Goal: Transaction & Acquisition: Purchase product/service

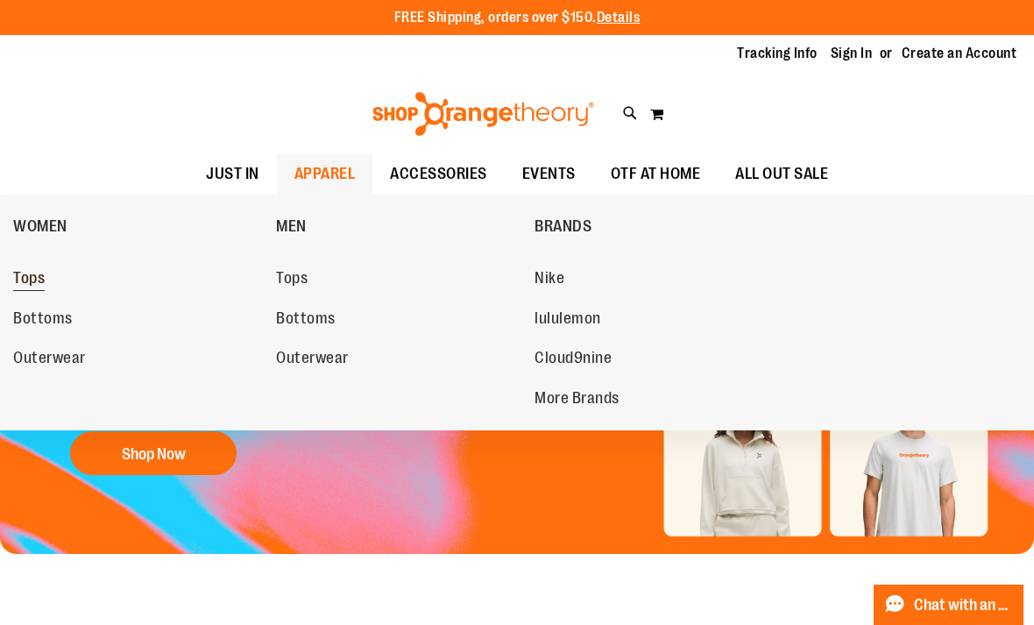
click at [28, 272] on span "Tops" at bounding box center [29, 280] width 32 height 22
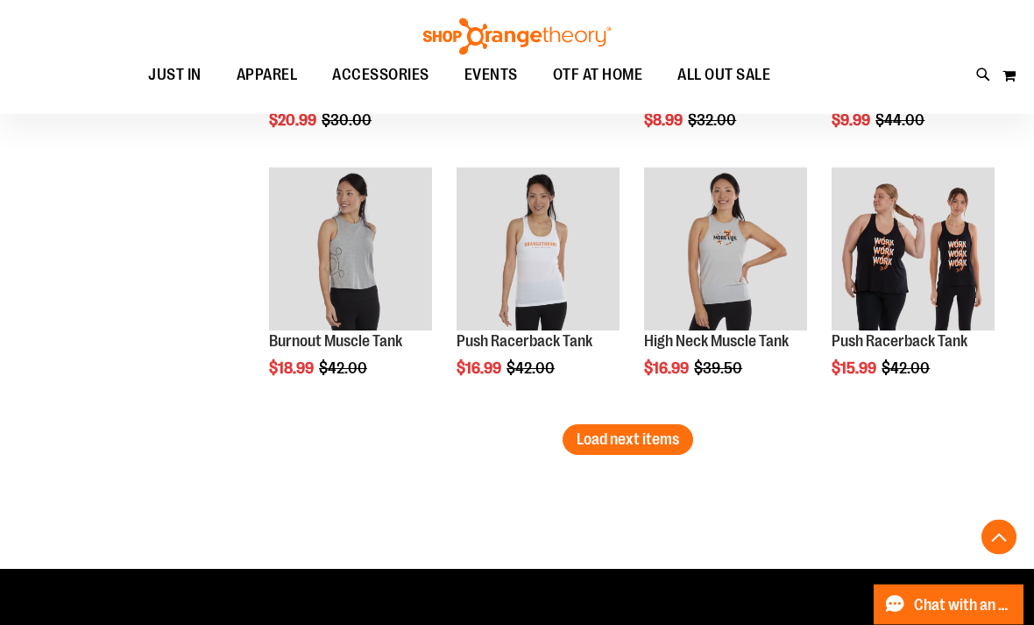
scroll to position [2313, 0]
click at [649, 427] on button "Load next items" at bounding box center [627, 439] width 131 height 31
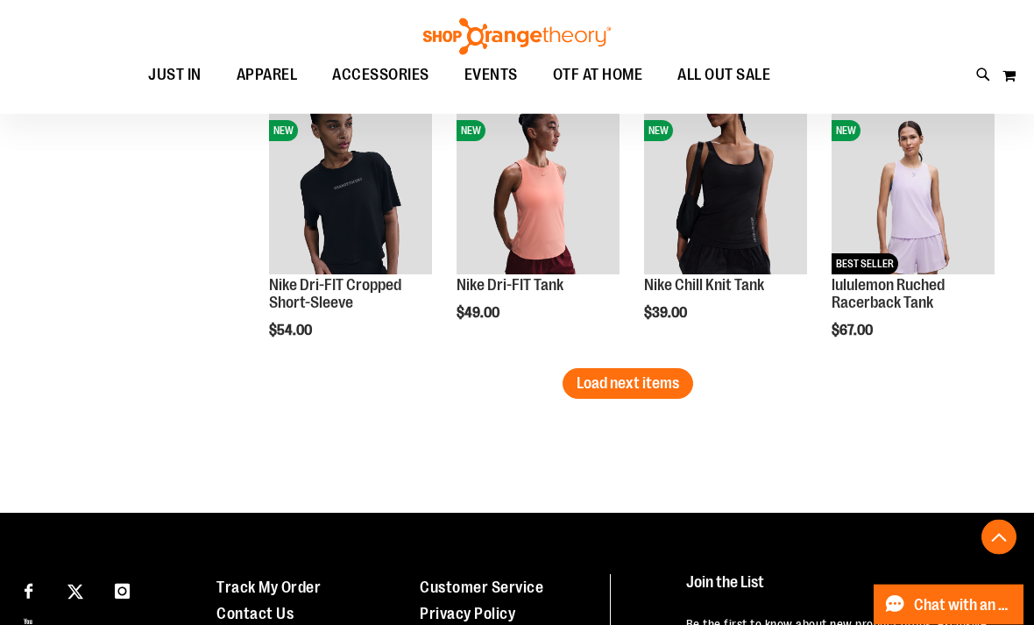
scroll to position [3165, 0]
click at [645, 391] on span "Load next items" at bounding box center [627, 383] width 102 height 18
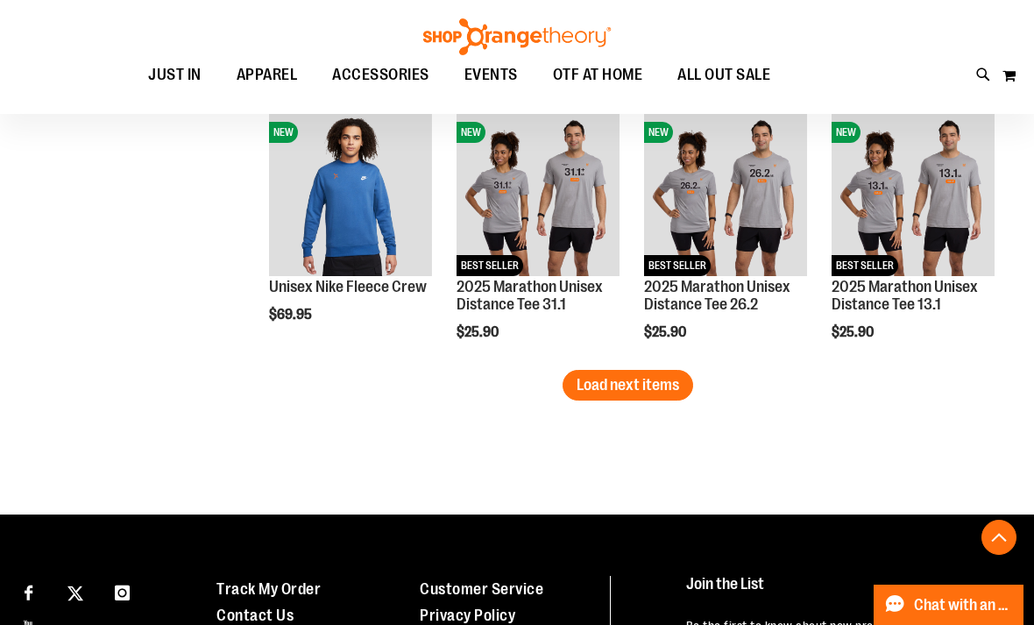
scroll to position [3959, 0]
click at [646, 380] on span "Load next items" at bounding box center [627, 386] width 102 height 18
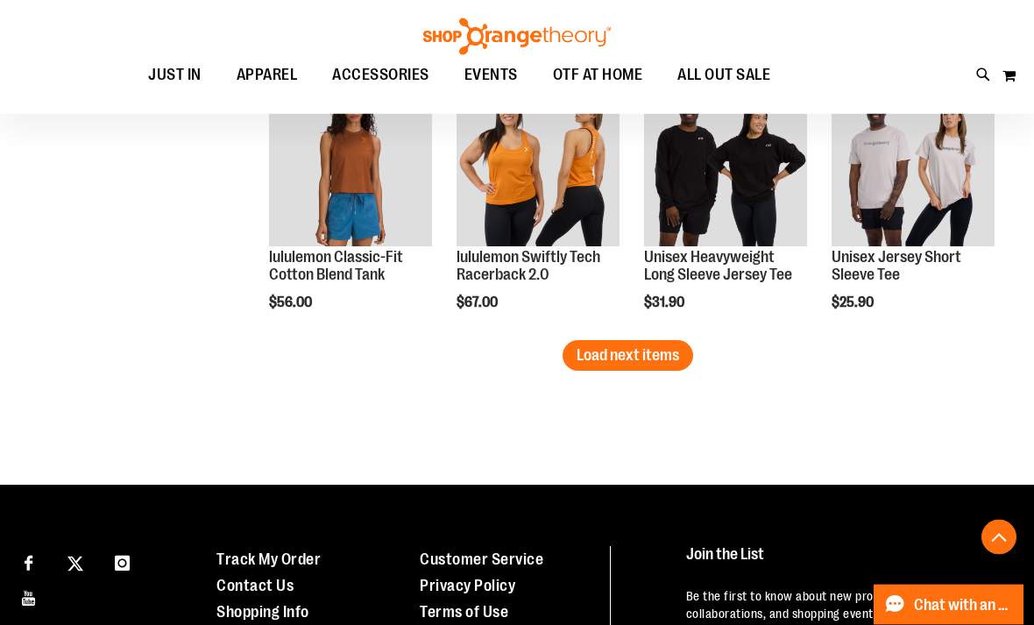
scroll to position [4786, 0]
click at [635, 359] on span "Load next items" at bounding box center [627, 355] width 102 height 18
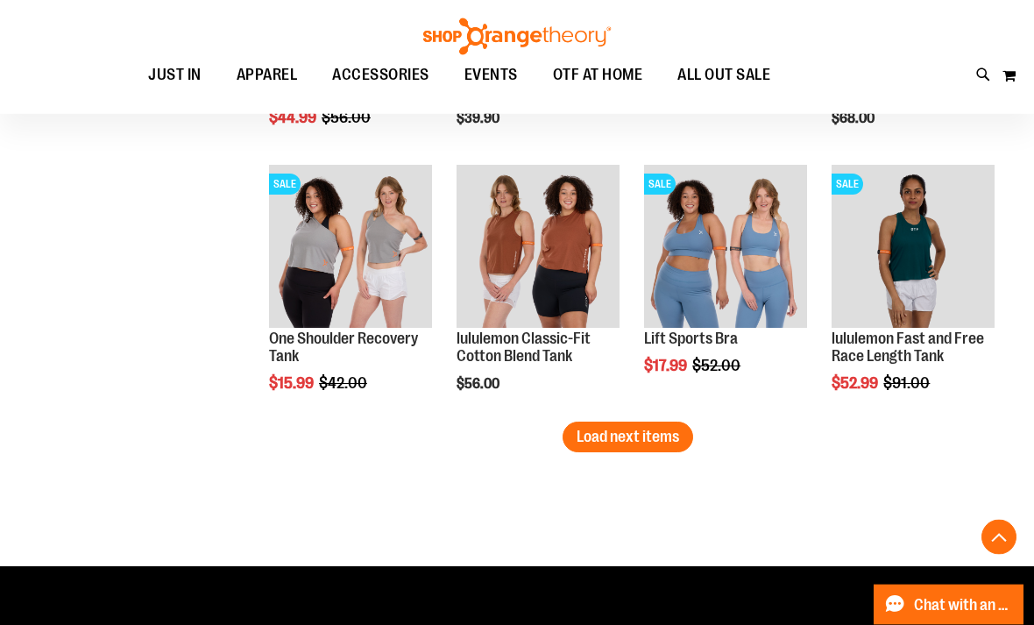
scroll to position [5500, 0]
click at [629, 436] on span "Load next items" at bounding box center [627, 436] width 102 height 18
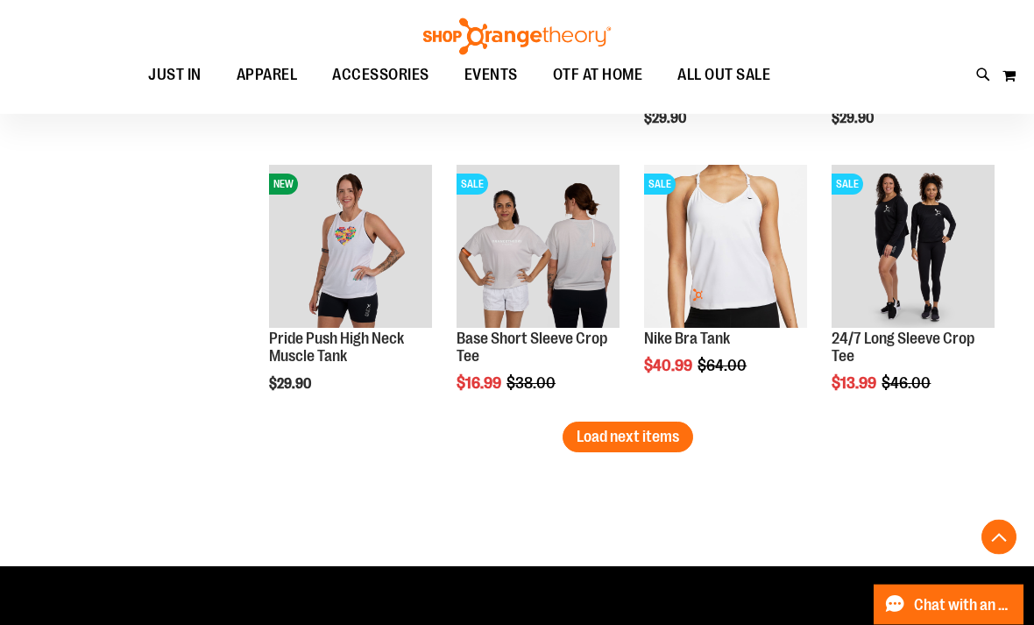
scroll to position [6292, 0]
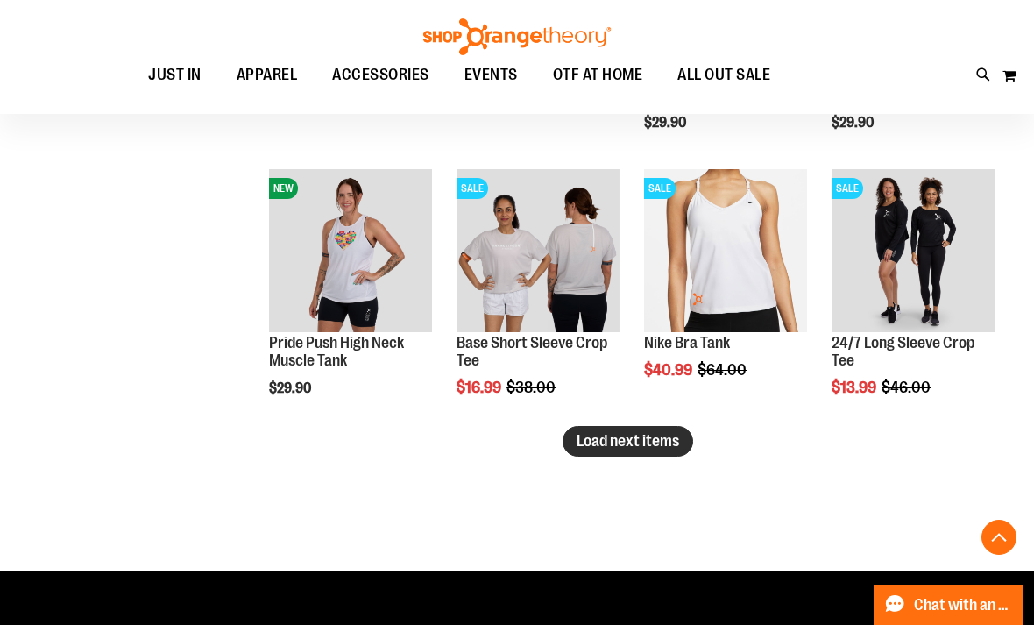
click at [646, 445] on span "Load next items" at bounding box center [627, 441] width 102 height 18
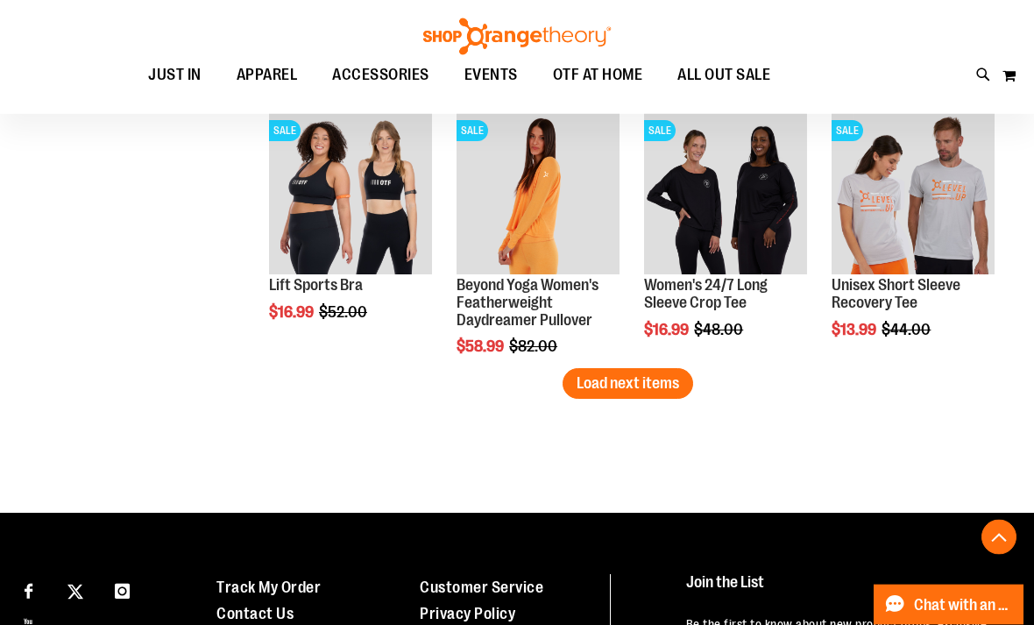
scroll to position [7169, 0]
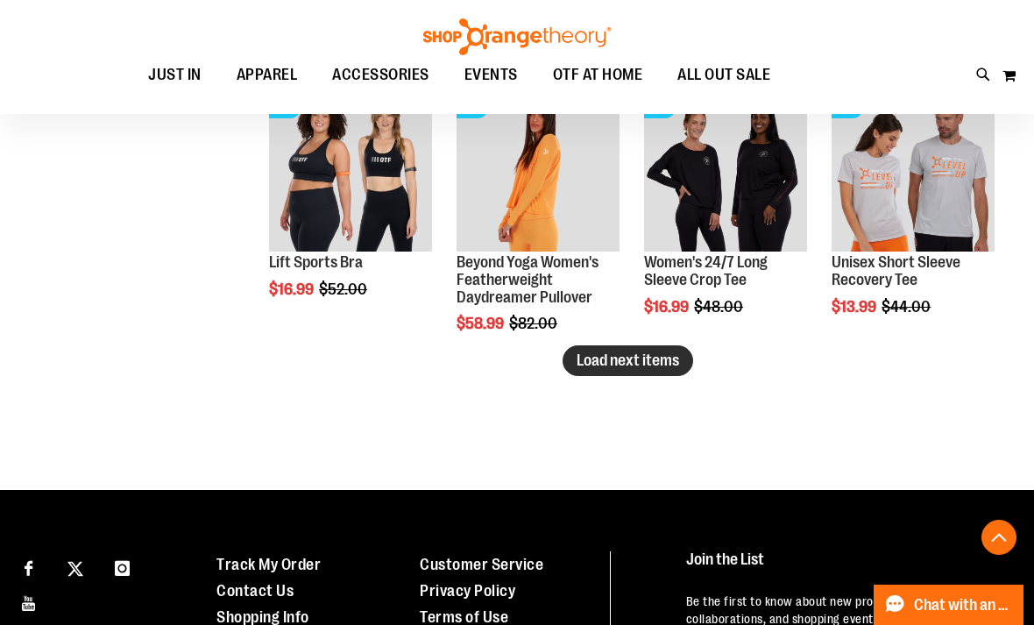
click at [661, 374] on button "Load next items" at bounding box center [627, 360] width 131 height 31
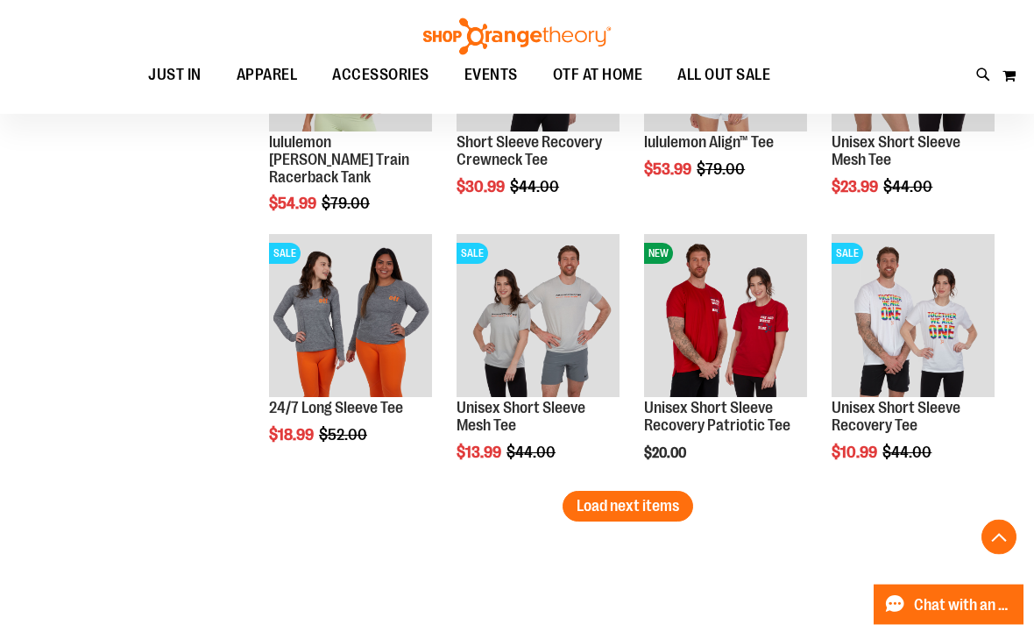
scroll to position [7820, 0]
click at [646, 514] on span "Load next items" at bounding box center [627, 506] width 102 height 18
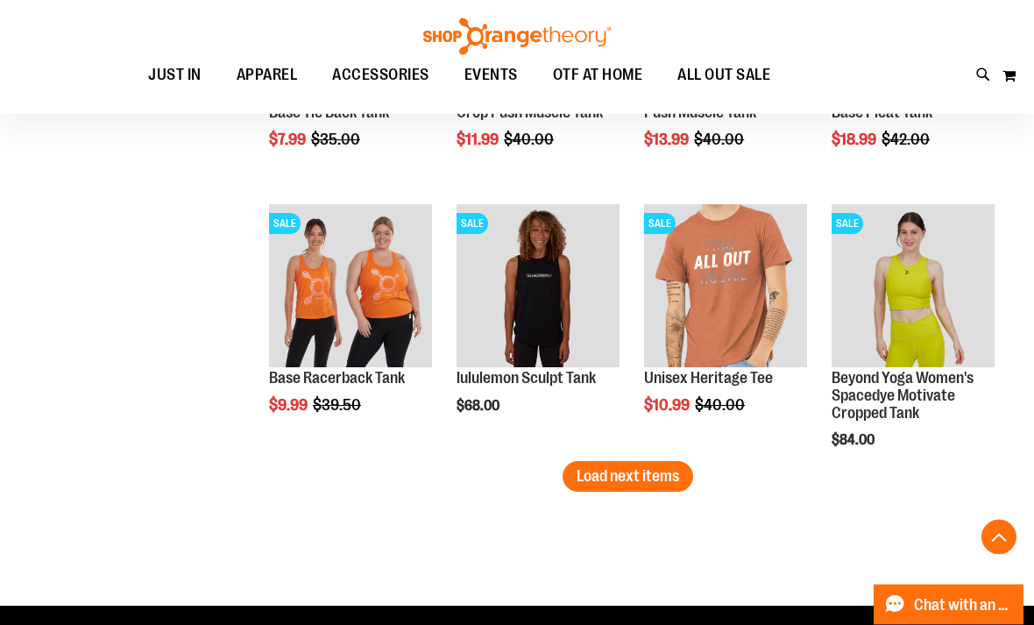
scroll to position [8654, 0]
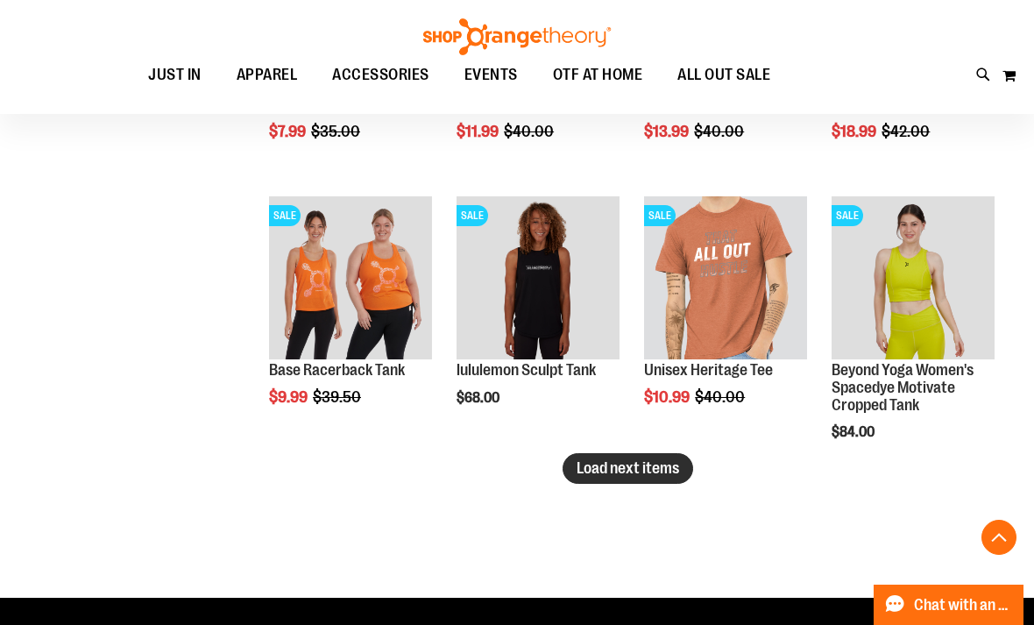
click at [630, 483] on button "Load next items" at bounding box center [627, 468] width 131 height 31
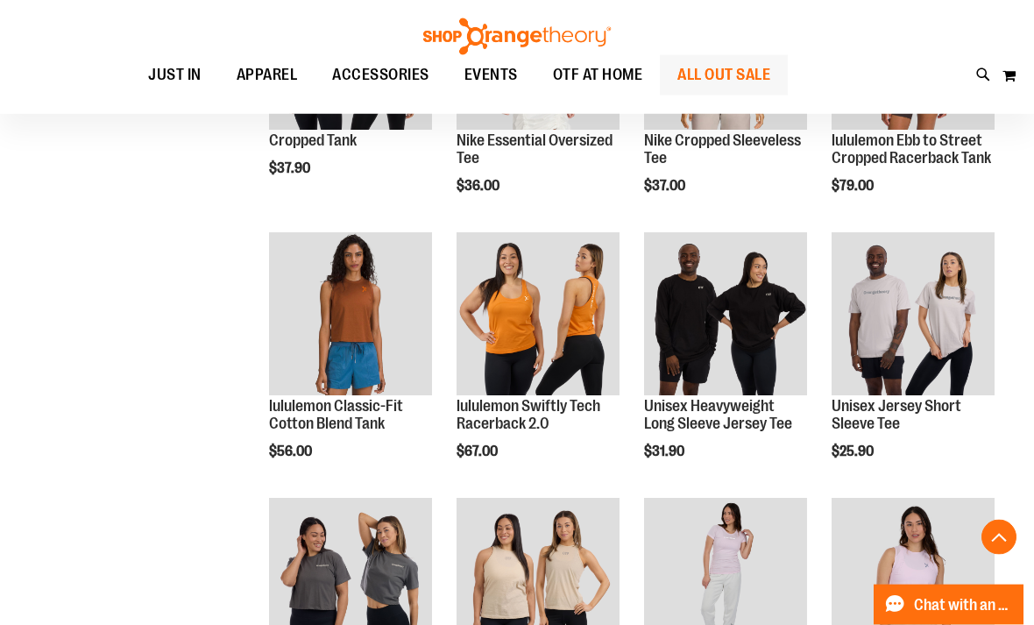
scroll to position [4637, 0]
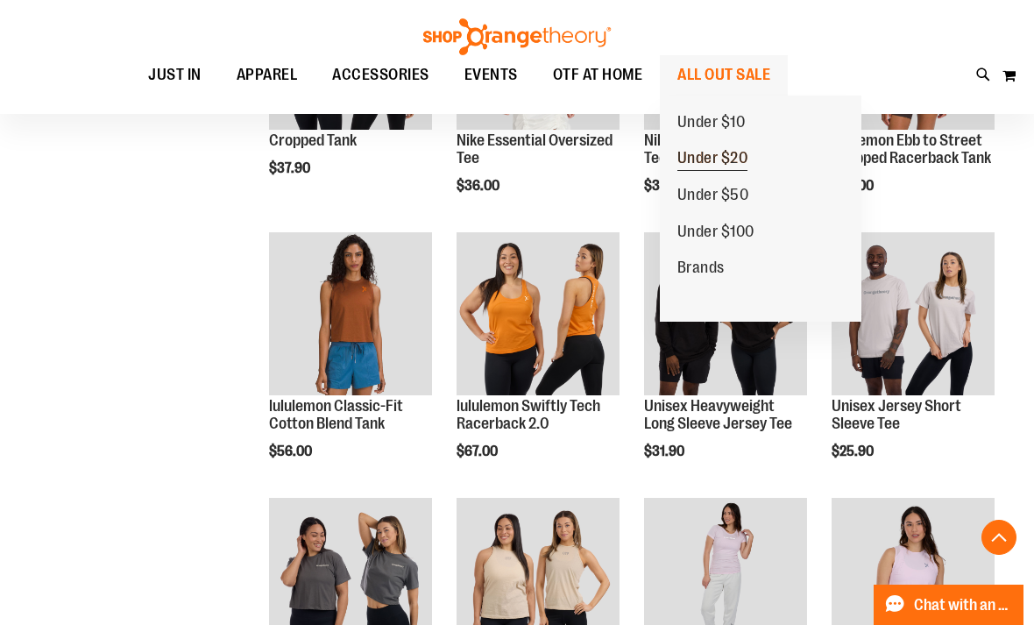
click at [724, 164] on span "Under $20" at bounding box center [712, 160] width 71 height 22
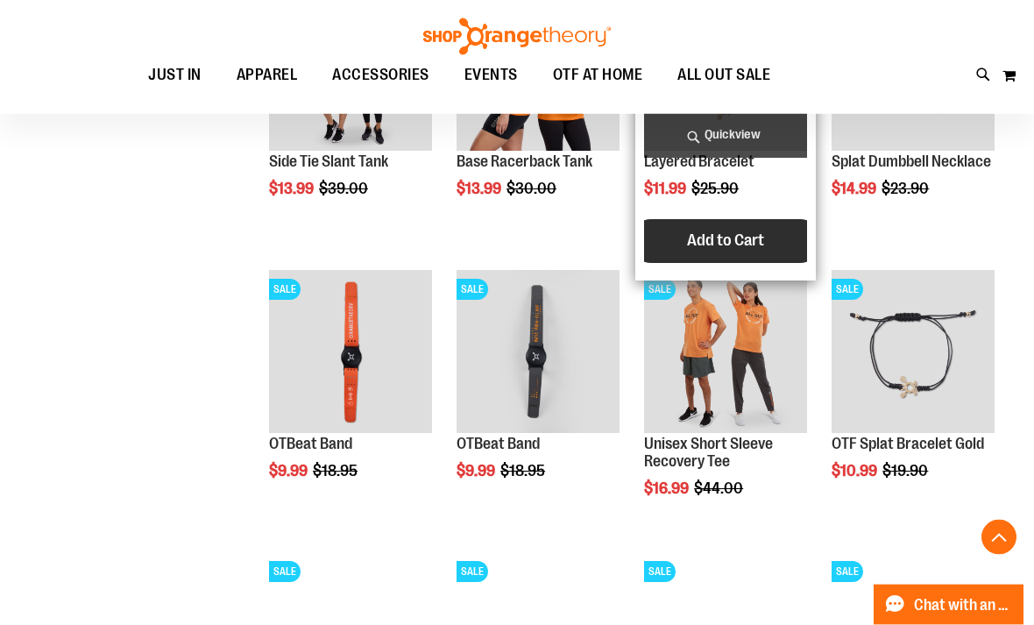
scroll to position [1216, 0]
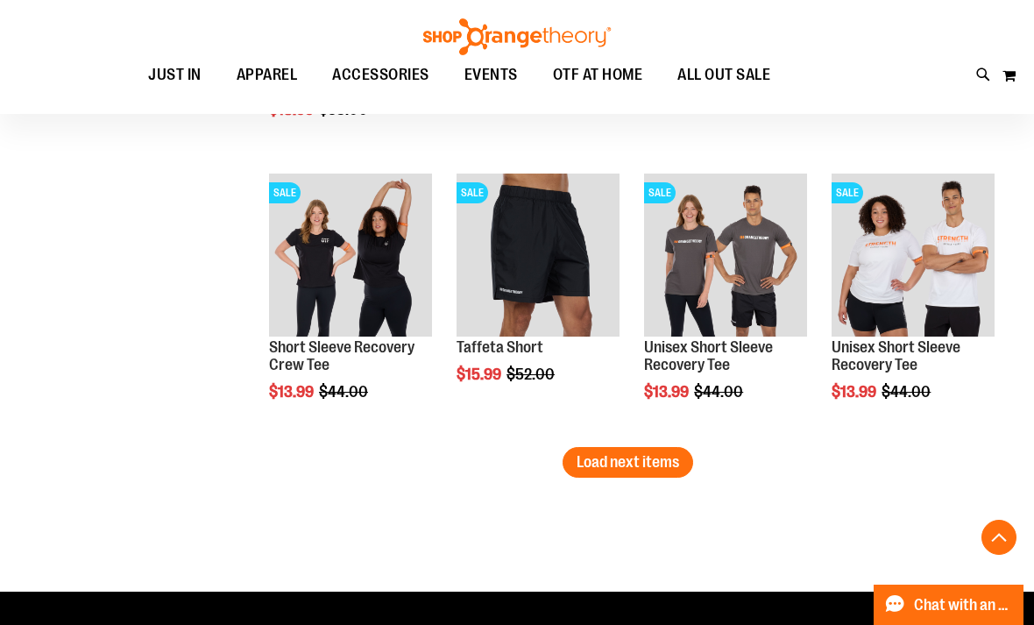
scroll to position [2441, 0]
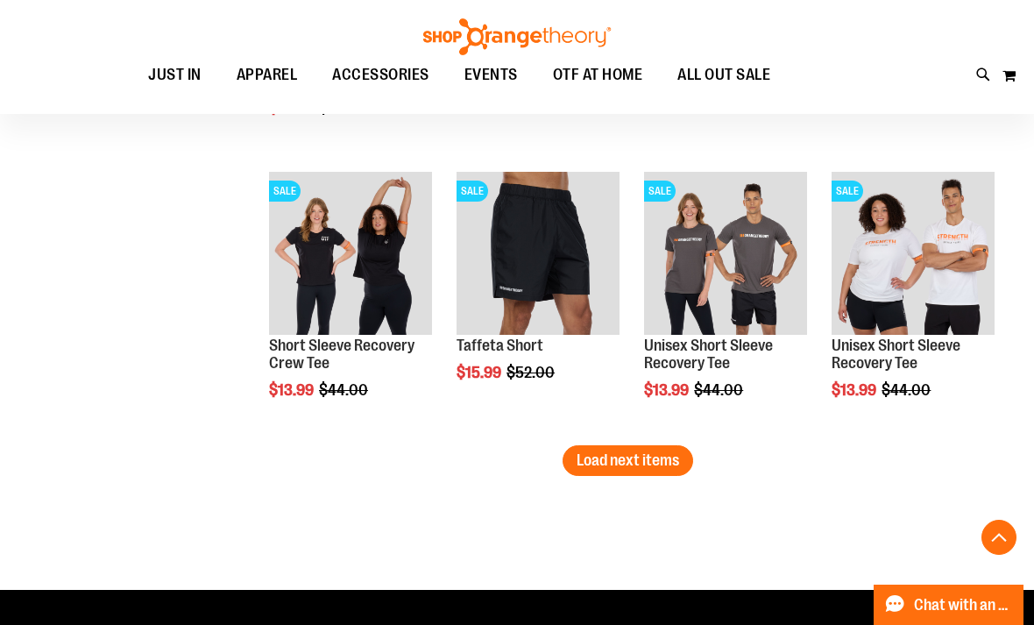
click at [642, 455] on span "Load next items" at bounding box center [627, 460] width 102 height 18
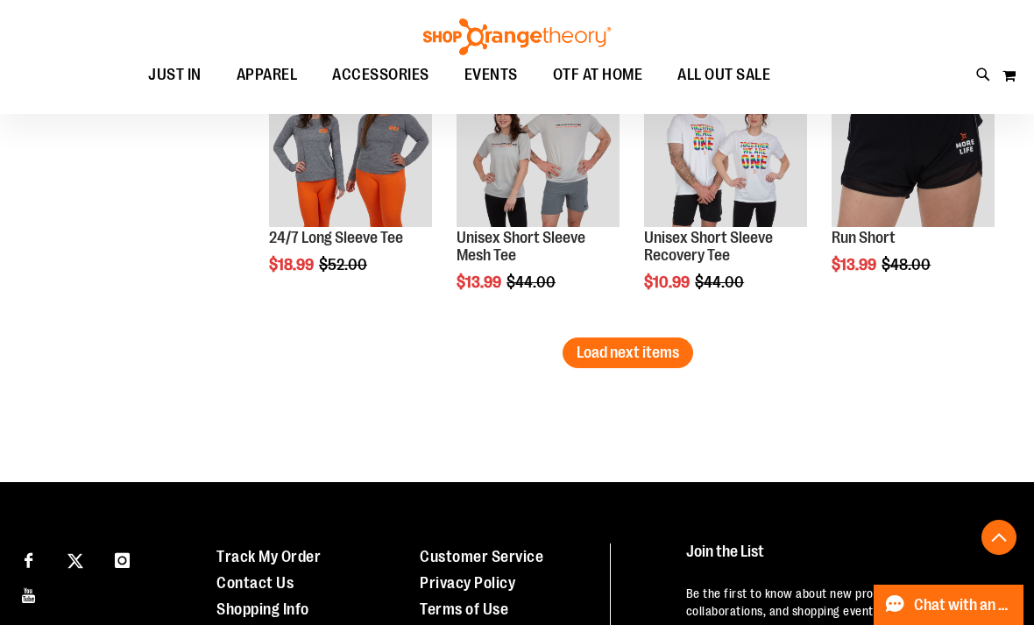
scroll to position [3414, 0]
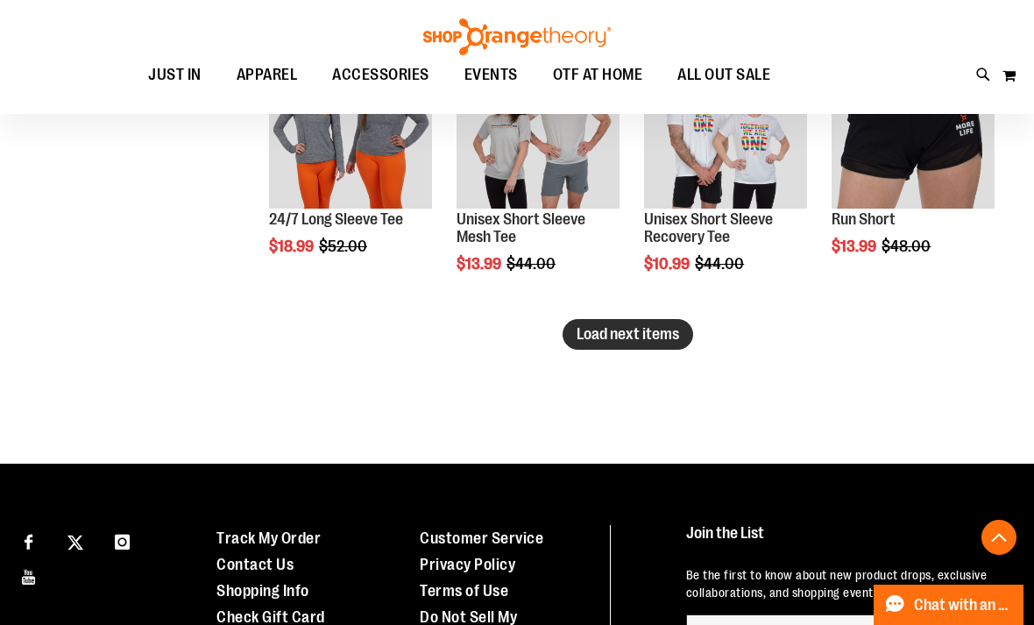
click at [645, 334] on span "Load next items" at bounding box center [627, 334] width 102 height 18
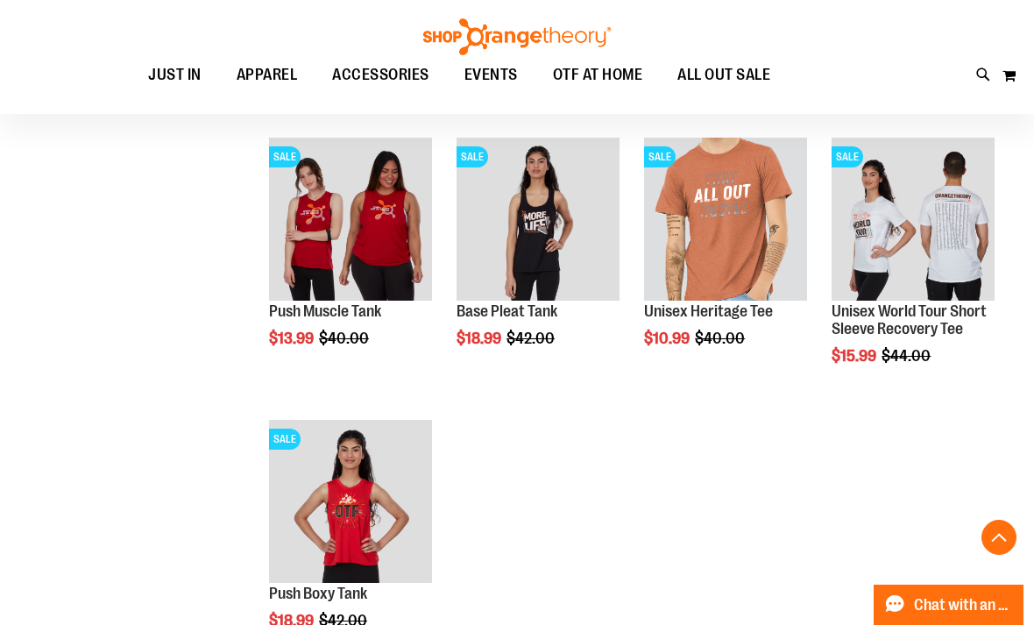
scroll to position [3904, 0]
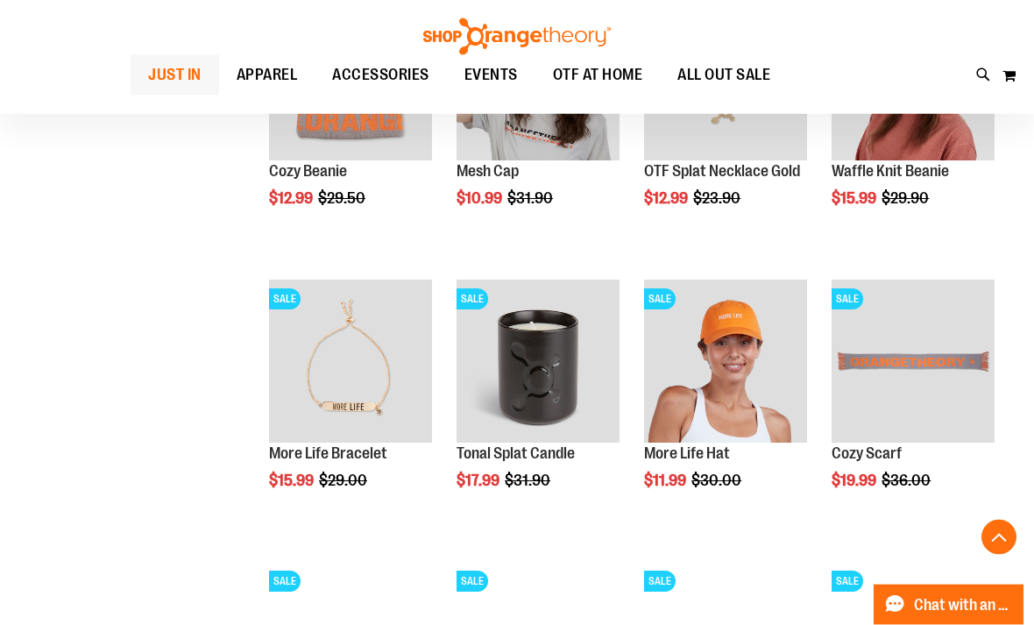
scroll to position [1770, 0]
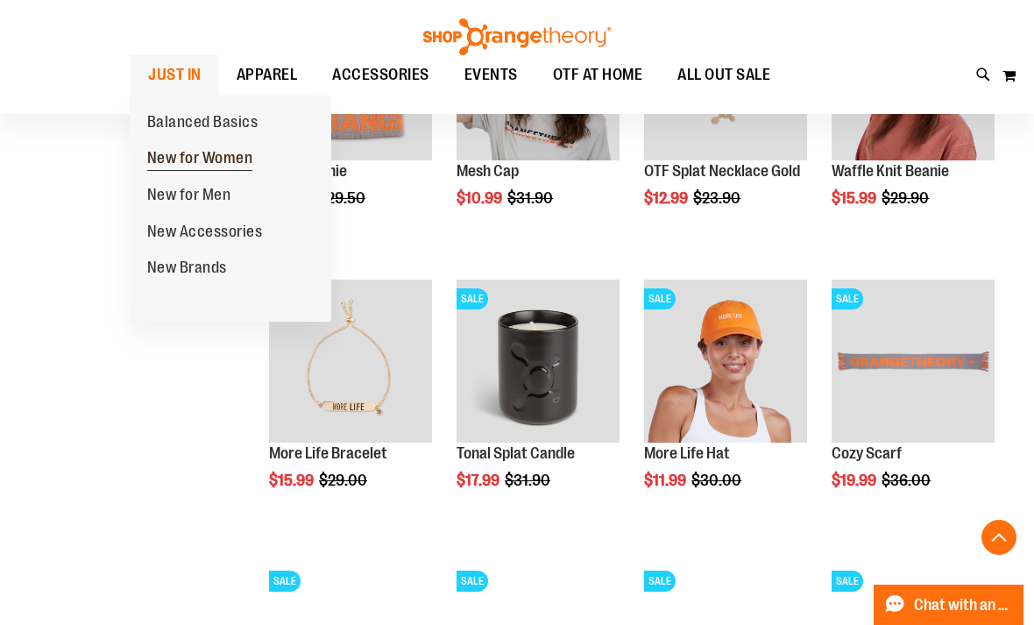
click at [231, 159] on span "New for Women" at bounding box center [200, 160] width 106 height 22
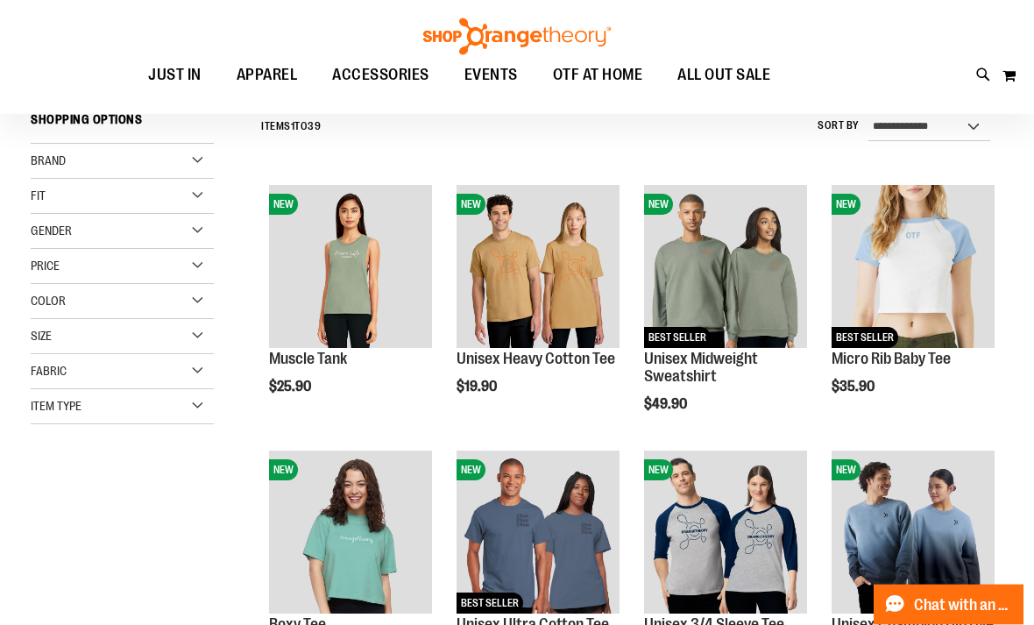
scroll to position [189, 0]
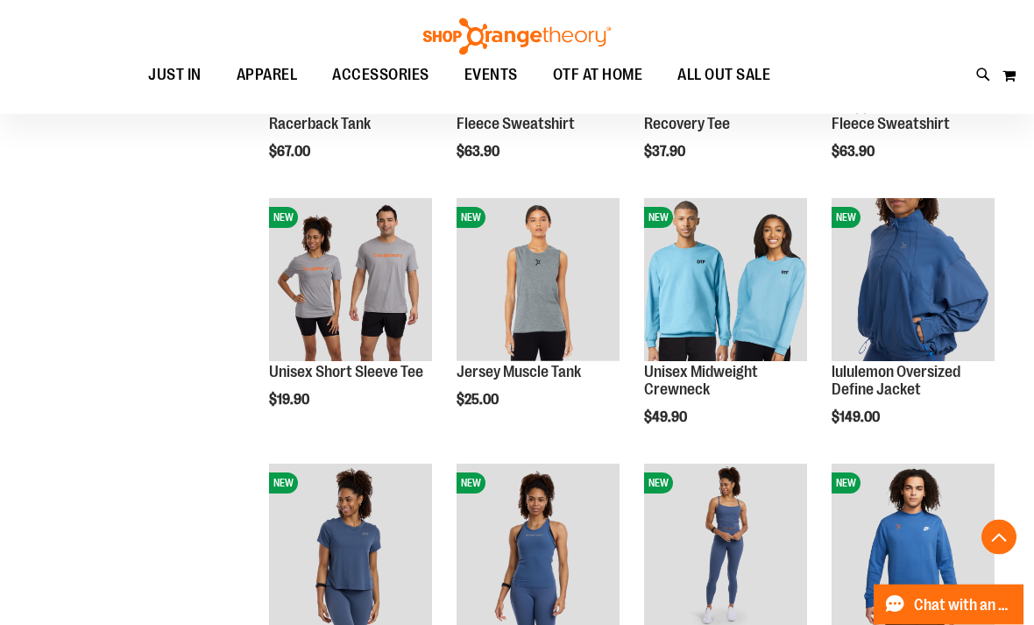
scroll to position [1486, 0]
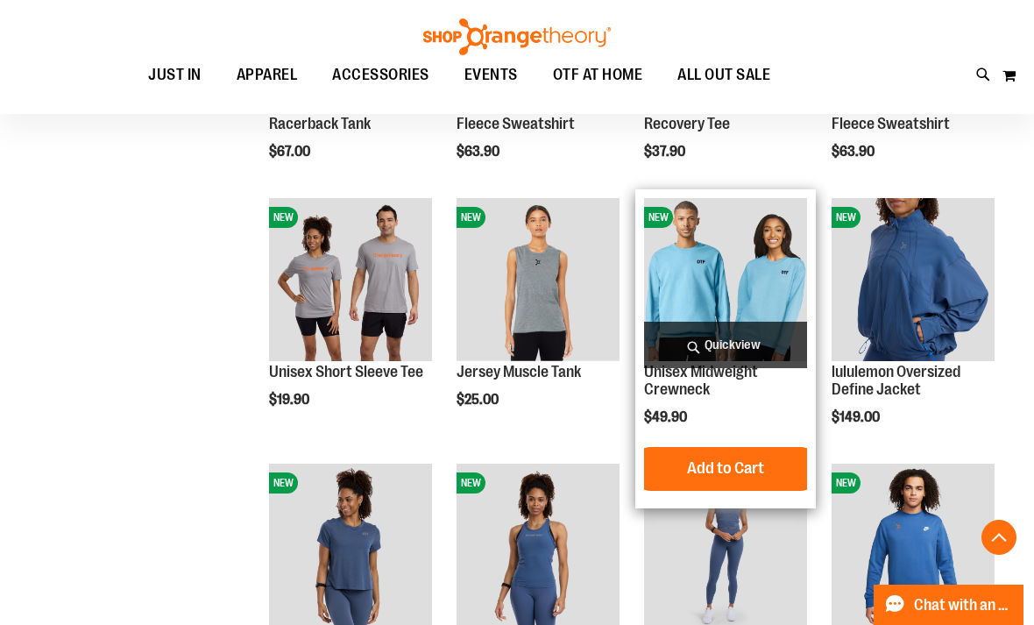
click at [739, 347] on span "Quickview" at bounding box center [725, 344] width 163 height 46
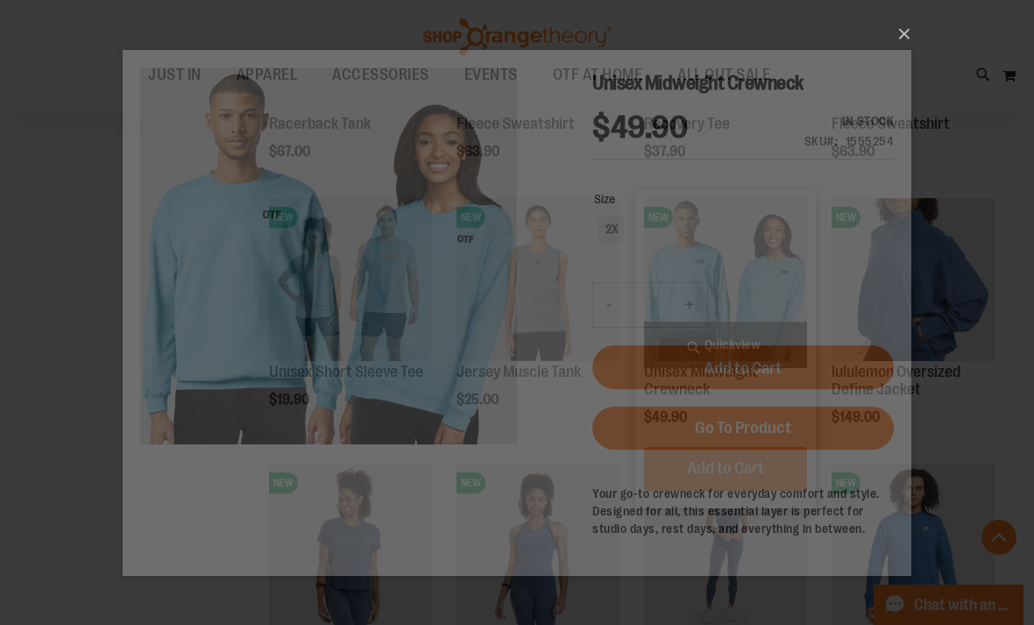
scroll to position [0, 0]
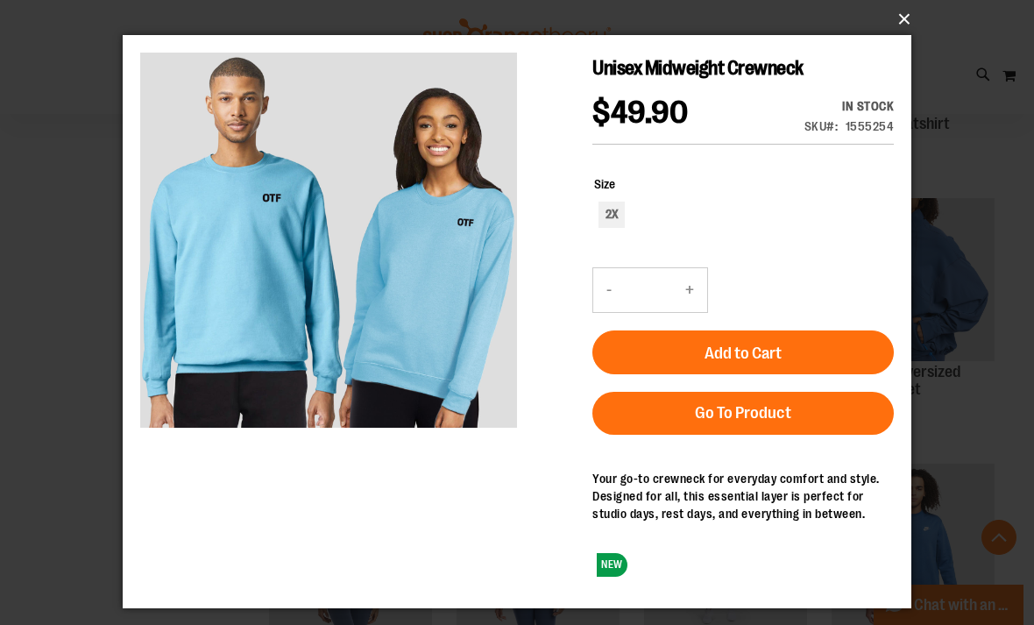
click at [897, 35] on button "×" at bounding box center [522, 19] width 788 height 39
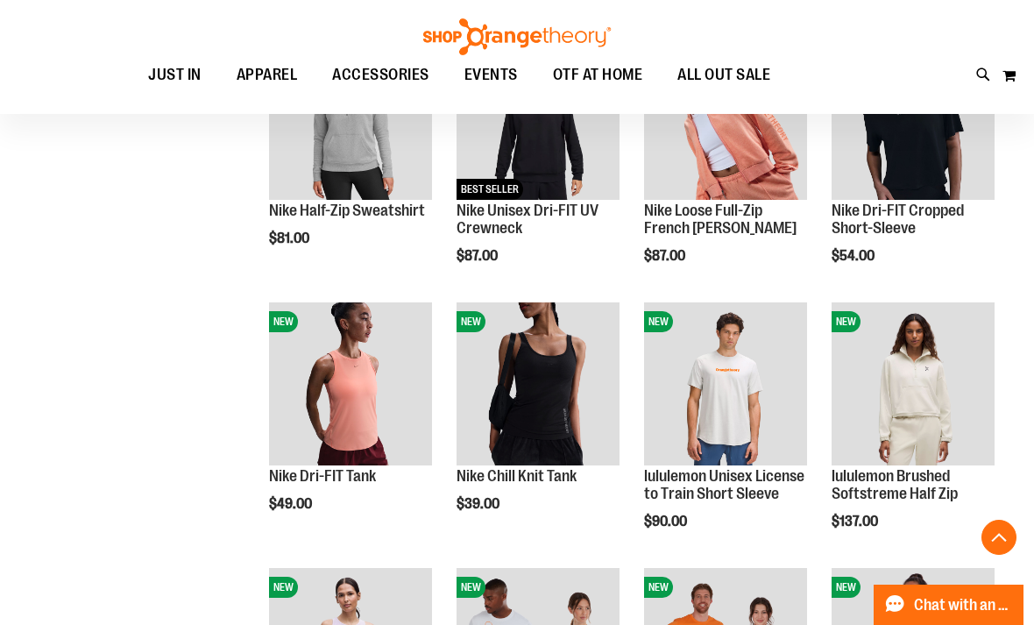
scroll to position [804, 0]
